Goal: Task Accomplishment & Management: Use online tool/utility

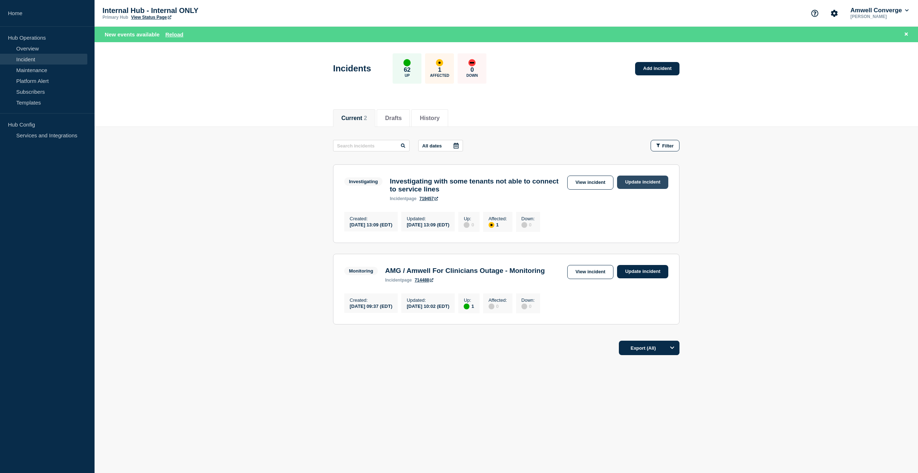
click at [644, 180] on link "Update incident" at bounding box center [642, 182] width 51 height 13
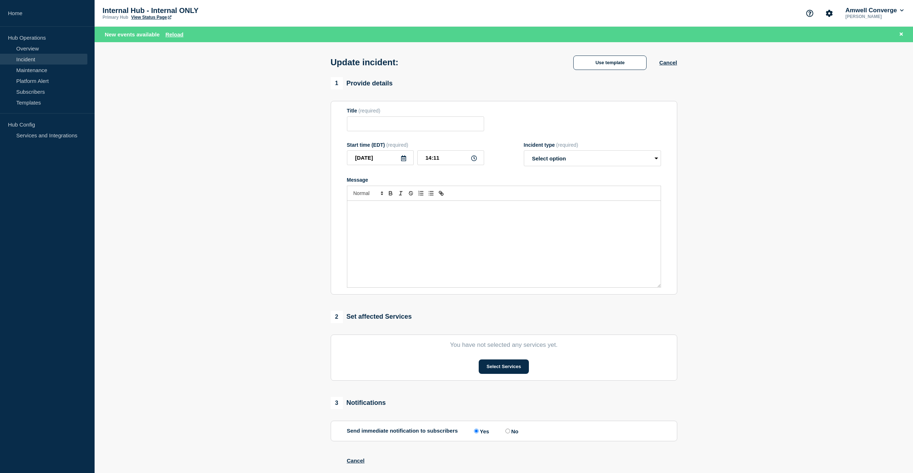
type input "Investigating with some tenants not able to connect to service lines"
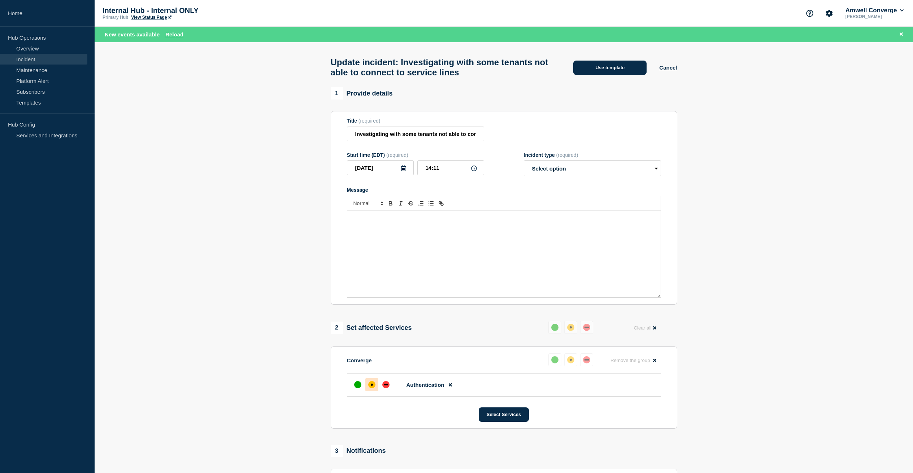
click at [616, 68] on button "Use template" at bounding box center [609, 68] width 73 height 14
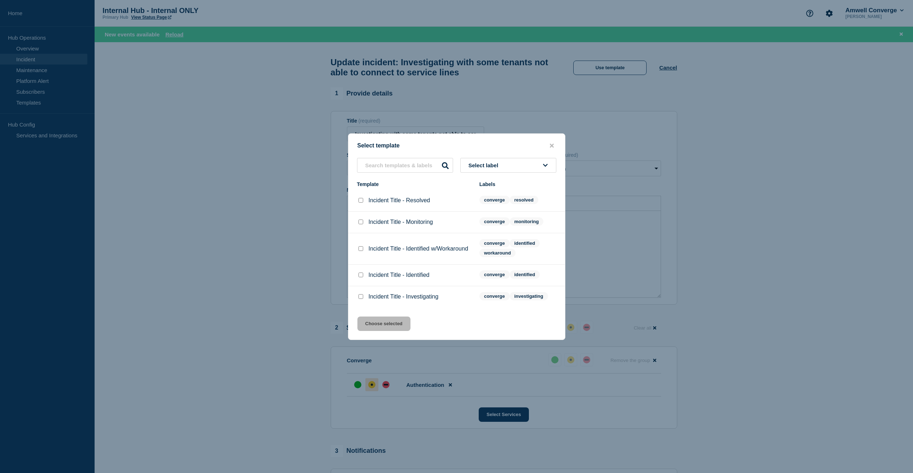
click at [359, 223] on input "Incident Title - Monitoring checkbox" at bounding box center [360, 222] width 5 height 5
checkbox input "true"
click at [386, 330] on button "Choose selected" at bounding box center [383, 324] width 53 height 14
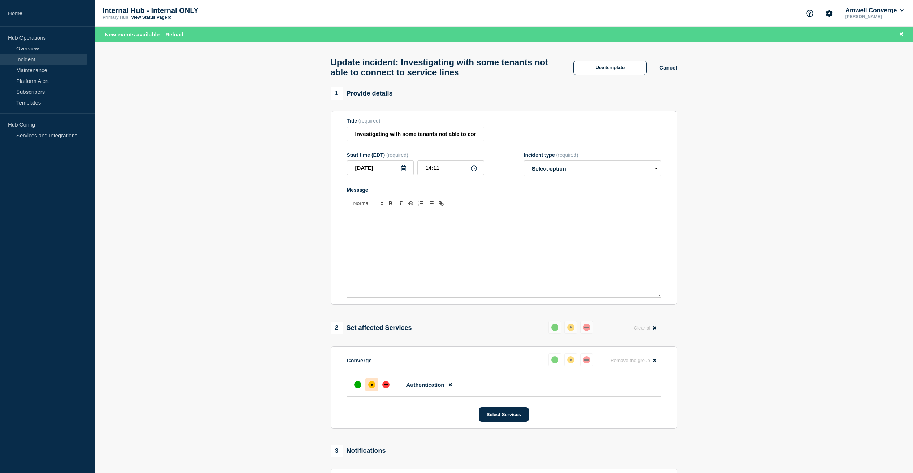
select select "monitoring"
drag, startPoint x: 385, startPoint y: 226, endPoint x: 337, endPoint y: 224, distance: 48.7
click at [337, 224] on section "Title (required) Investigating with some tenants not able to connect to service…" at bounding box center [504, 208] width 346 height 194
click at [400, 139] on input "Investigating with some tenants not able to connect to service lines" at bounding box center [415, 134] width 137 height 15
drag, startPoint x: 389, startPoint y: 139, endPoint x: 330, endPoint y: 134, distance: 59.4
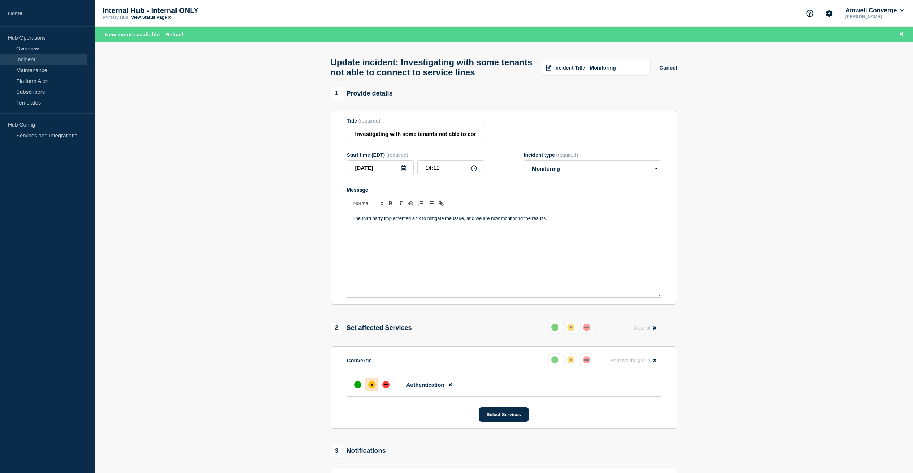
click at [331, 134] on section "Title (required) Investigating with some tenants not able to connect to service…" at bounding box center [504, 208] width 346 height 194
type input "Monitoring issue with some tenants not able to connect to service lines"
click at [359, 389] on div "up" at bounding box center [357, 384] width 7 height 7
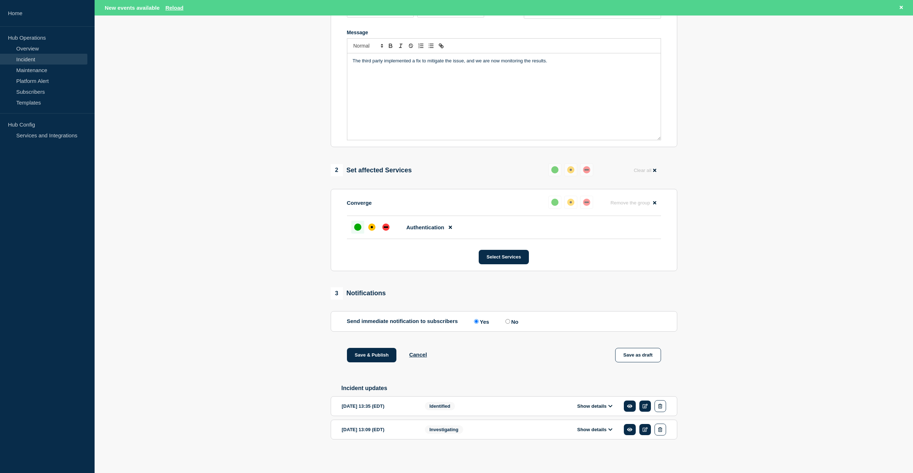
scroll to position [172, 0]
click at [467, 58] on p "The third party implemented a fix to mitigate the issue, and we are now monitor…" at bounding box center [504, 61] width 302 height 6
click at [377, 354] on button "Save & Publish" at bounding box center [372, 355] width 50 height 14
